Goal: Information Seeking & Learning: Check status

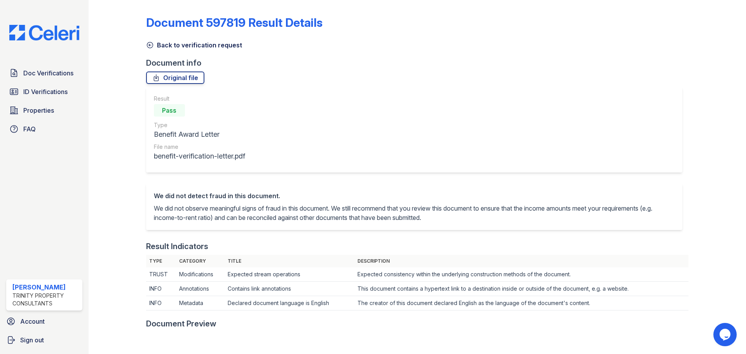
click at [144, 44] on div at bounding box center [123, 344] width 45 height 683
click at [143, 45] on div at bounding box center [123, 344] width 45 height 683
click at [148, 45] on icon at bounding box center [150, 45] width 8 height 8
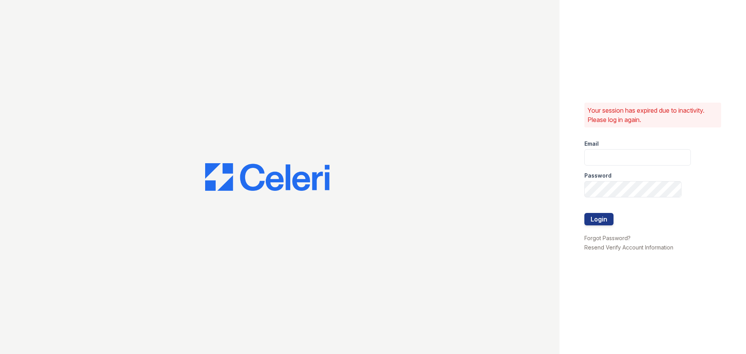
type input "[EMAIL_ADDRESS][DOMAIN_NAME]"
click at [149, 43] on div at bounding box center [279, 177] width 559 height 354
click at [586, 217] on button "Login" at bounding box center [598, 219] width 29 height 12
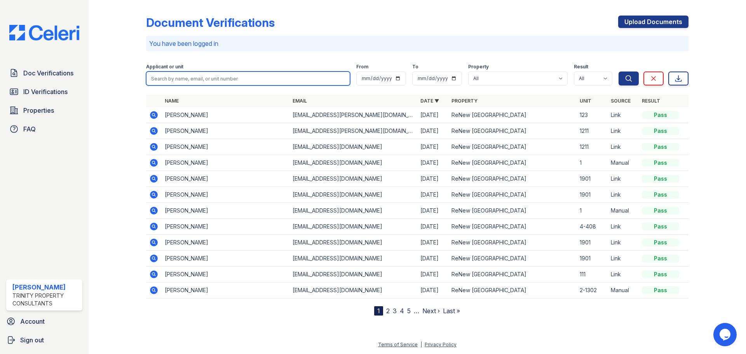
drag, startPoint x: 235, startPoint y: 80, endPoint x: 240, endPoint y: 79, distance: 5.2
click at [236, 80] on input "search" at bounding box center [248, 78] width 204 height 14
type input "Omar rodriguez"
click at [618, 71] on button "Search" at bounding box center [628, 78] width 20 height 14
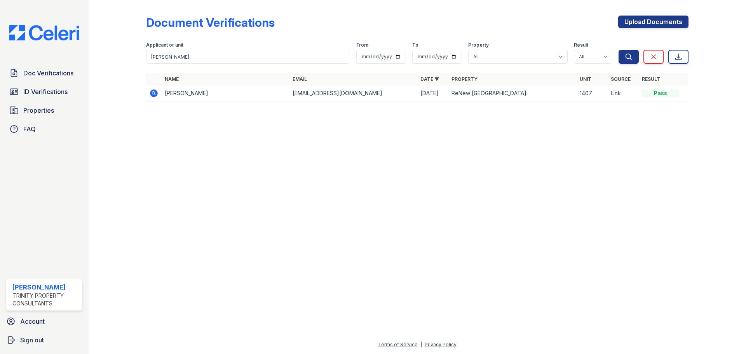
click at [155, 93] on icon at bounding box center [153, 93] width 9 height 9
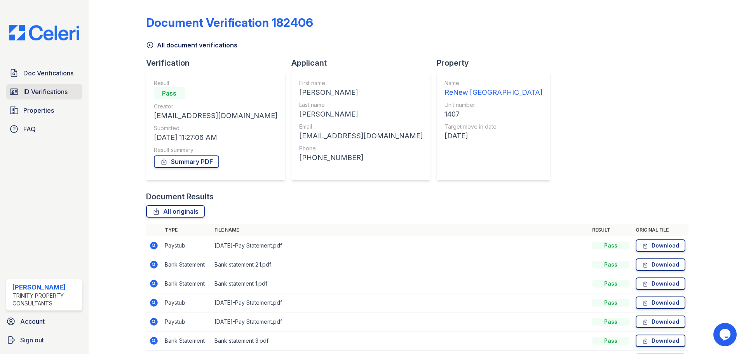
click at [49, 94] on span "ID Verifications" at bounding box center [45, 91] width 44 height 9
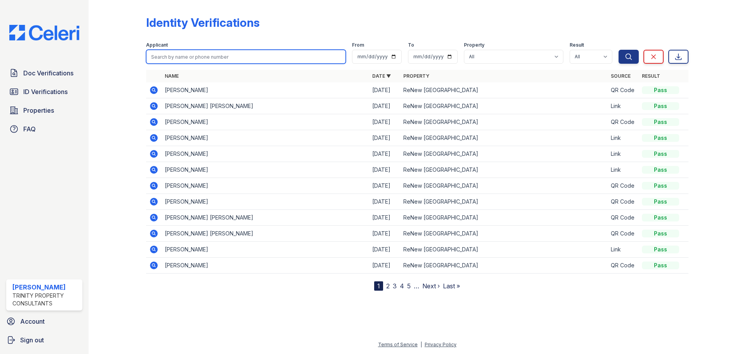
click at [176, 57] on input "search" at bounding box center [246, 57] width 200 height 14
type input "omar"
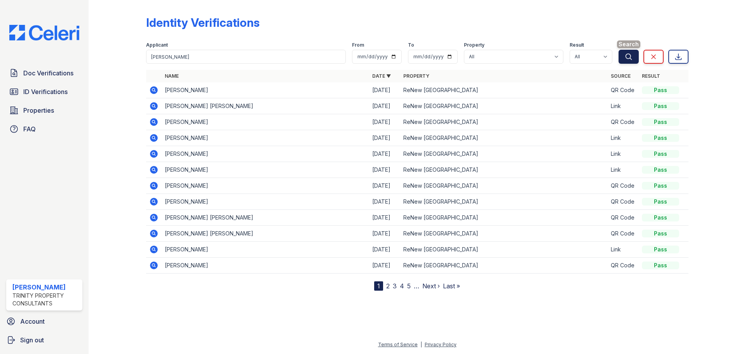
drag, startPoint x: 638, startPoint y: 56, endPoint x: 622, endPoint y: 55, distance: 16.3
click at [637, 56] on div "Search Clear Export" at bounding box center [653, 51] width 70 height 25
click at [622, 55] on button "Search" at bounding box center [628, 57] width 20 height 14
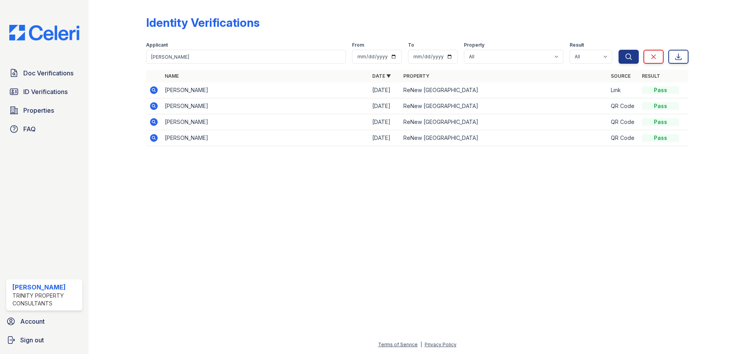
click at [153, 90] on icon at bounding box center [153, 90] width 2 height 2
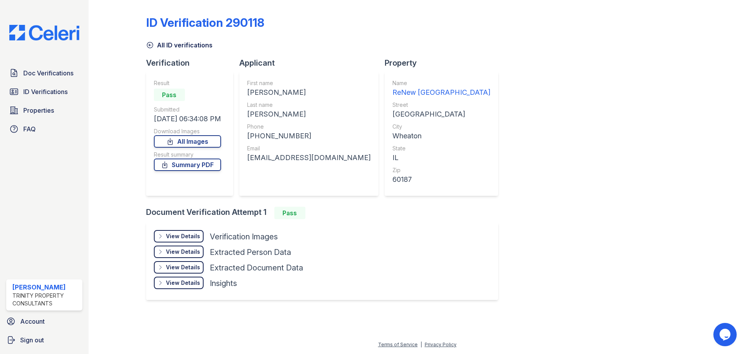
click at [186, 237] on div "View Details" at bounding box center [183, 236] width 34 height 8
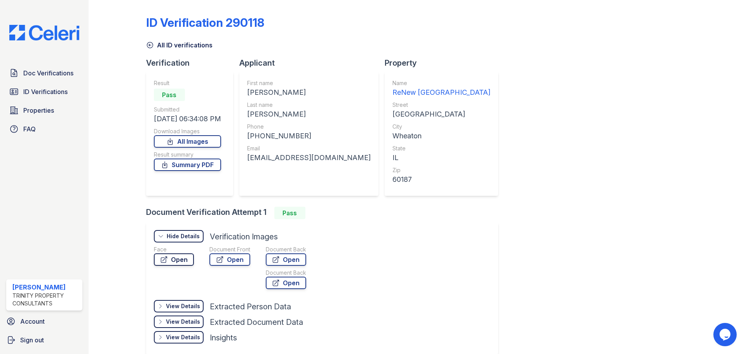
click at [186, 259] on link "Open" at bounding box center [174, 259] width 40 height 12
